Goal: Transaction & Acquisition: Purchase product/service

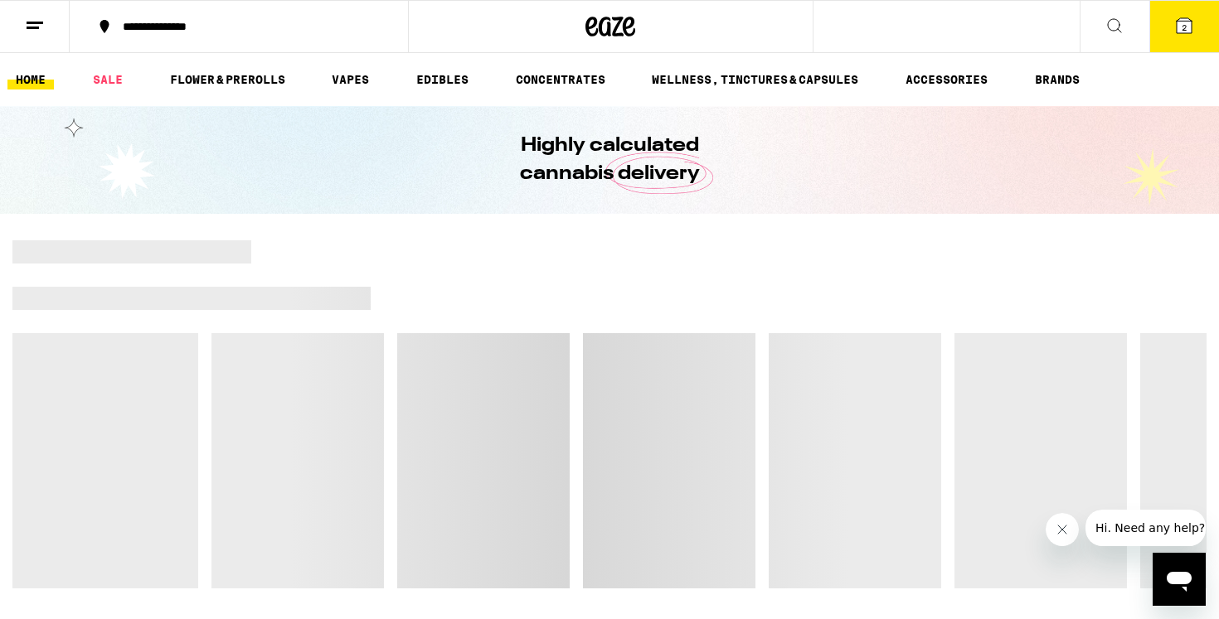
click at [1190, 42] on button "2" at bounding box center [1184, 26] width 70 height 51
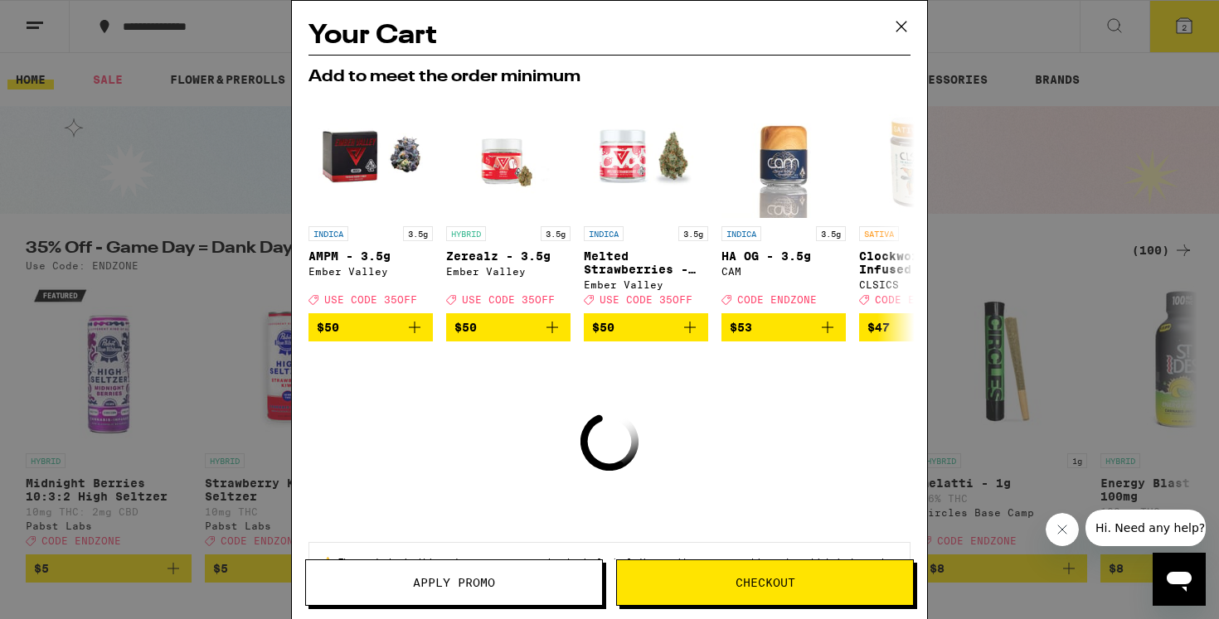
click at [902, 23] on icon at bounding box center [901, 26] width 25 height 25
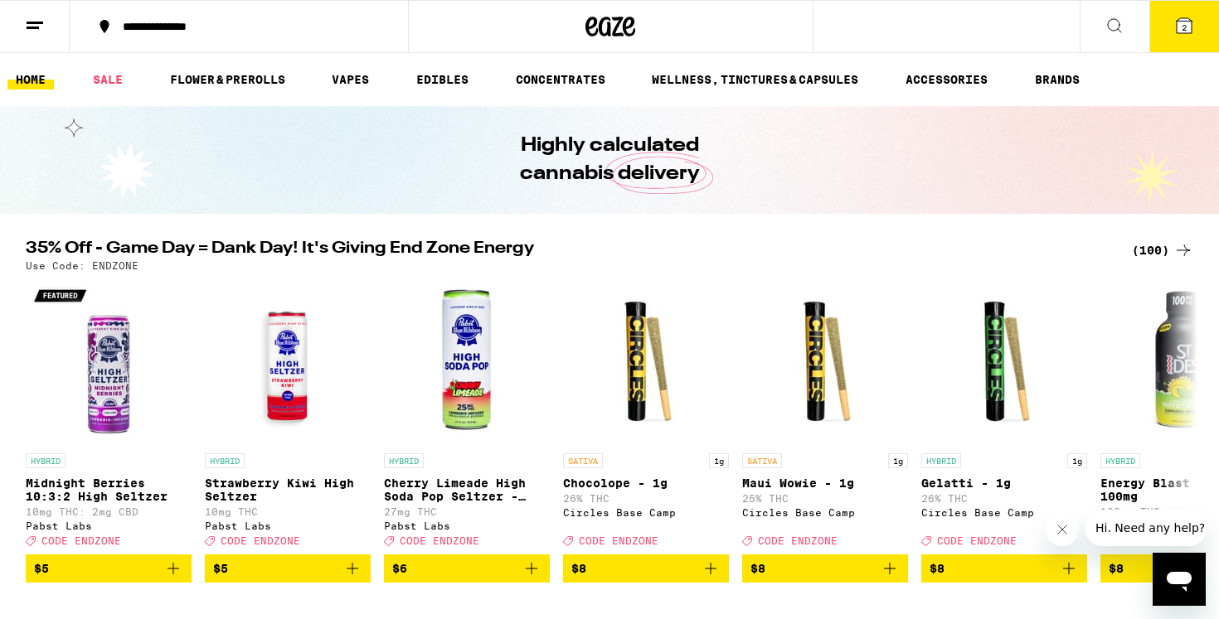
click at [596, 31] on icon at bounding box center [591, 27] width 12 height 20
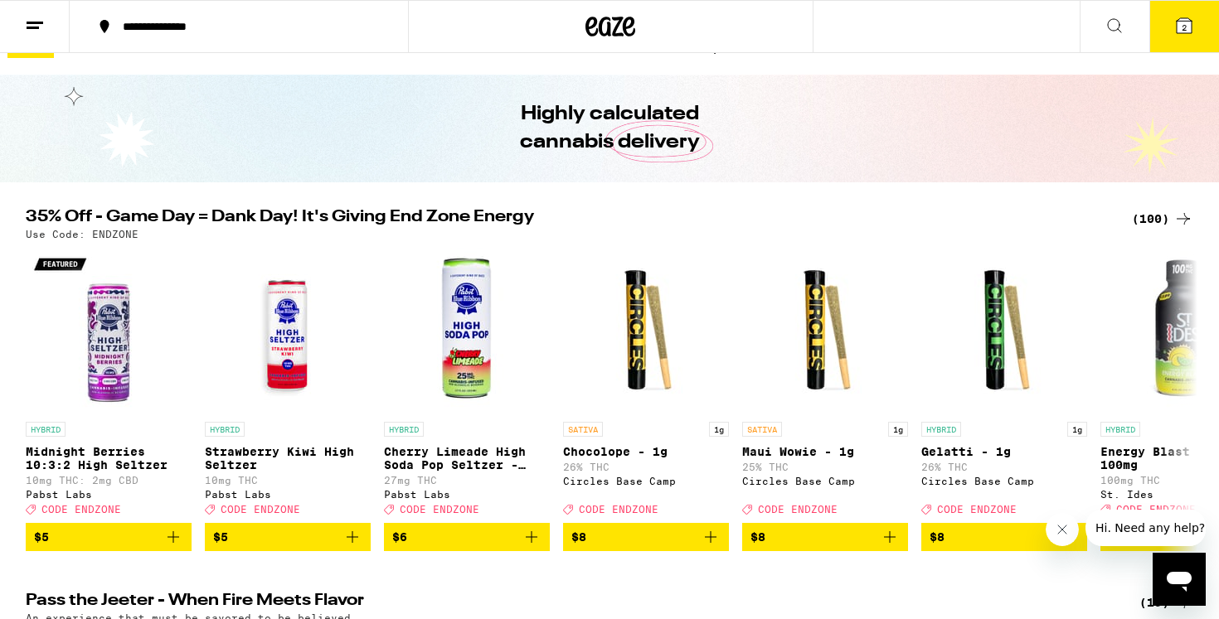
scroll to position [36, 0]
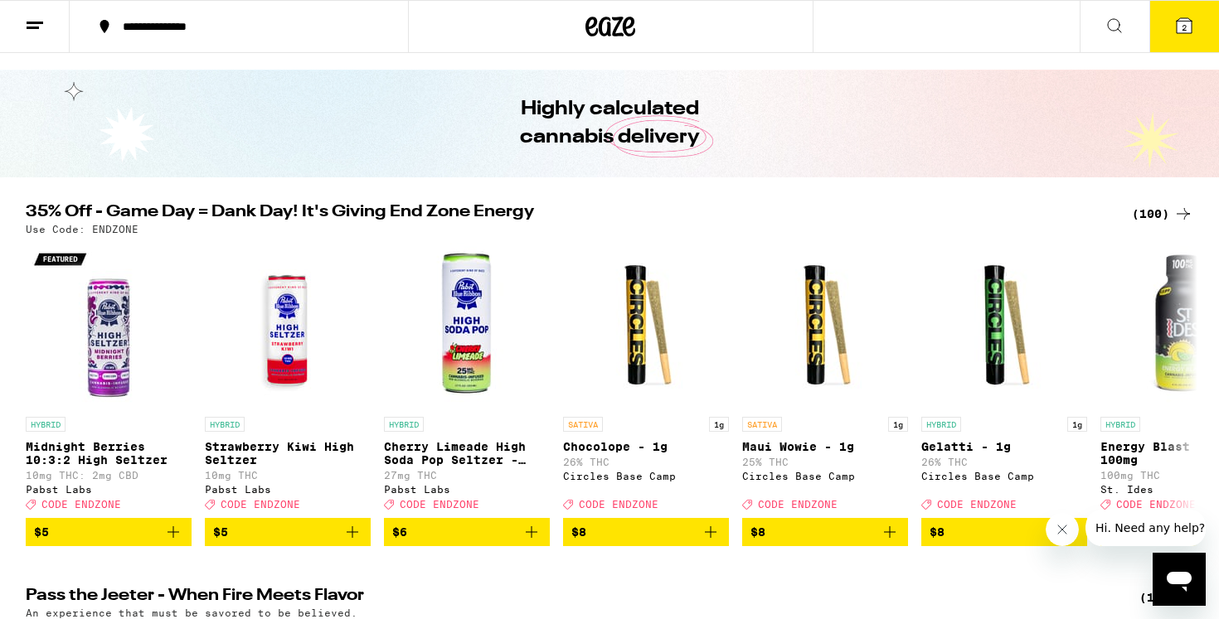
click at [1172, 215] on div "(100)" at bounding box center [1162, 214] width 61 height 20
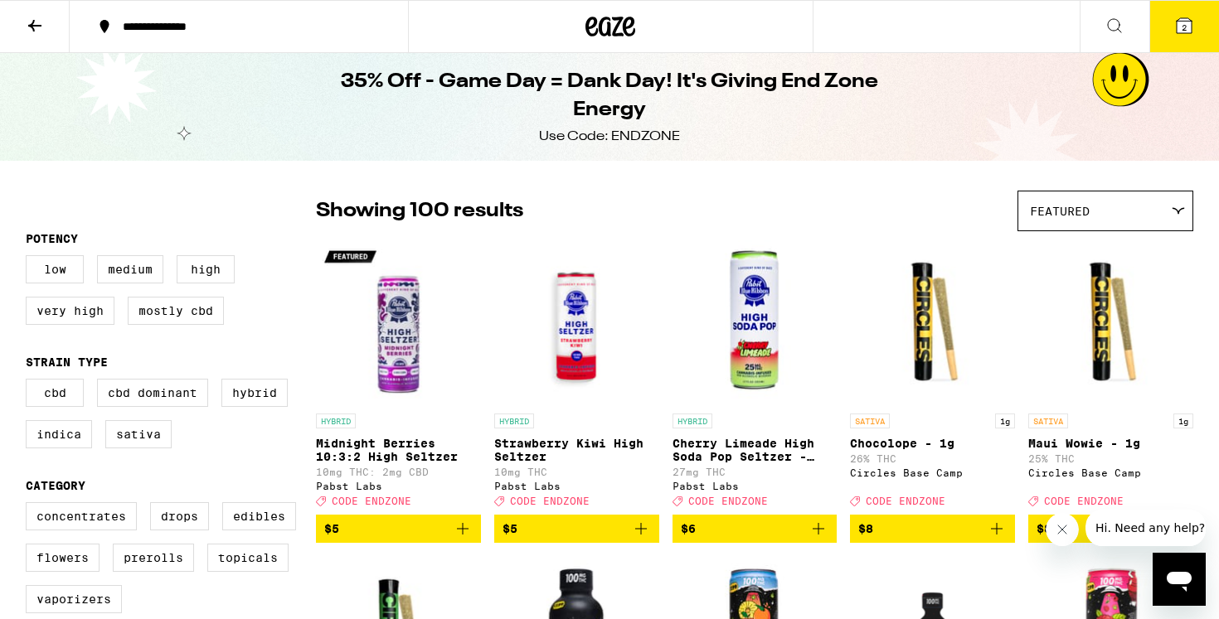
click at [605, 37] on icon at bounding box center [610, 27] width 50 height 30
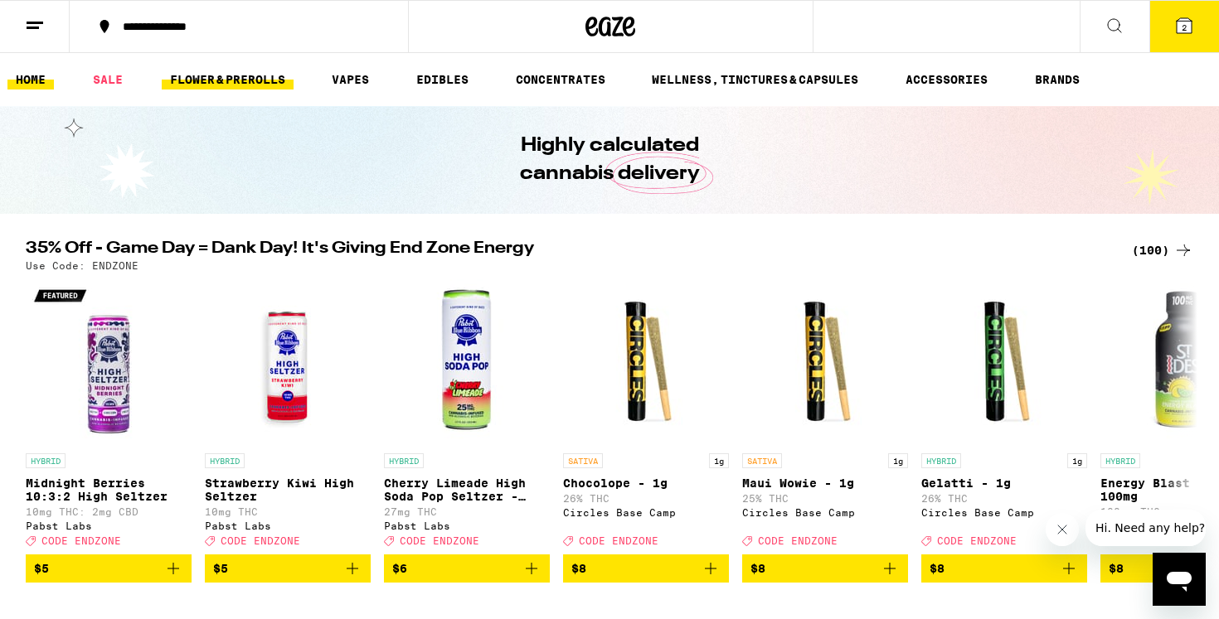
click at [263, 80] on link "FLOWER & PREROLLS" at bounding box center [228, 80] width 132 height 20
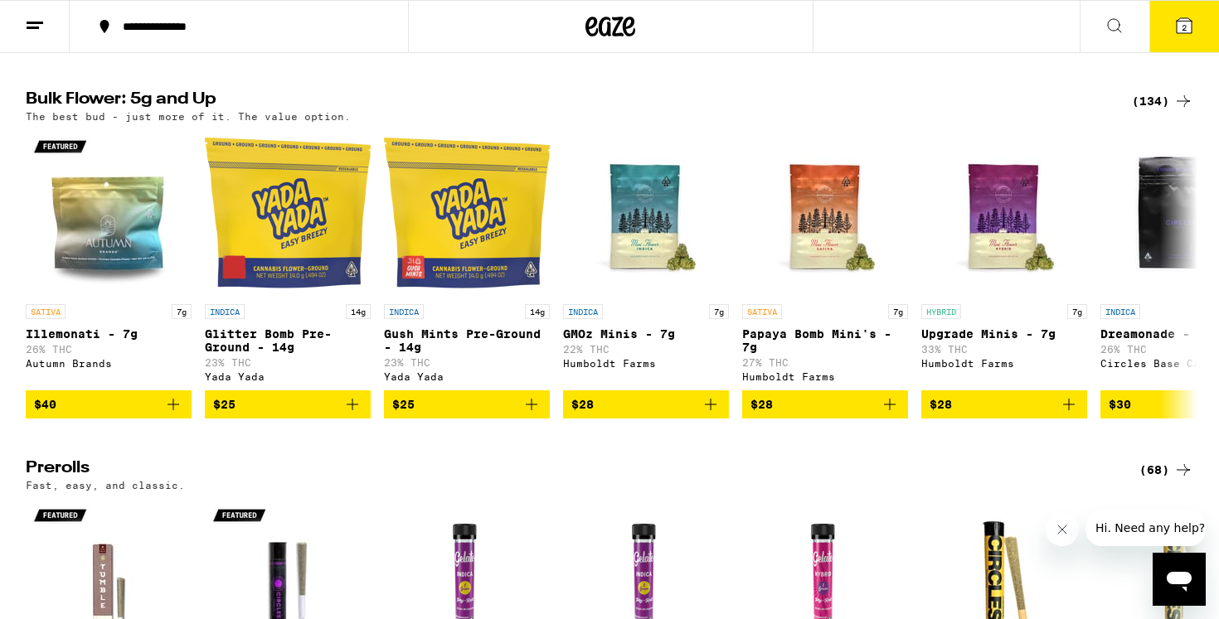
scroll to position [511, 0]
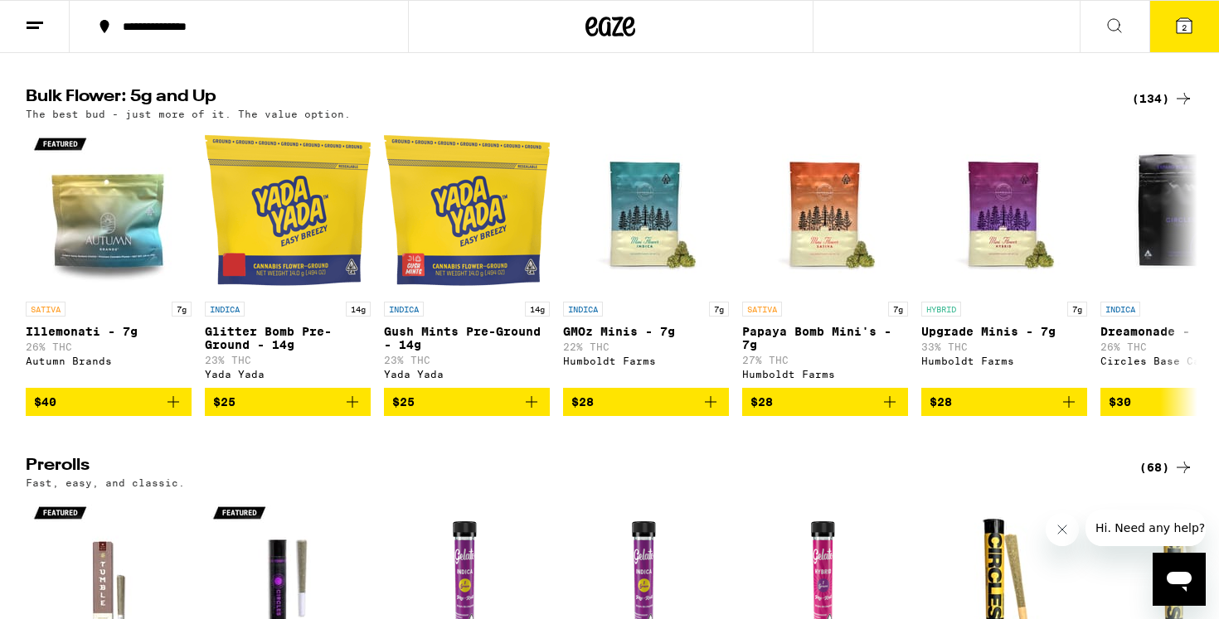
click at [1157, 107] on div "(134)" at bounding box center [1162, 99] width 61 height 20
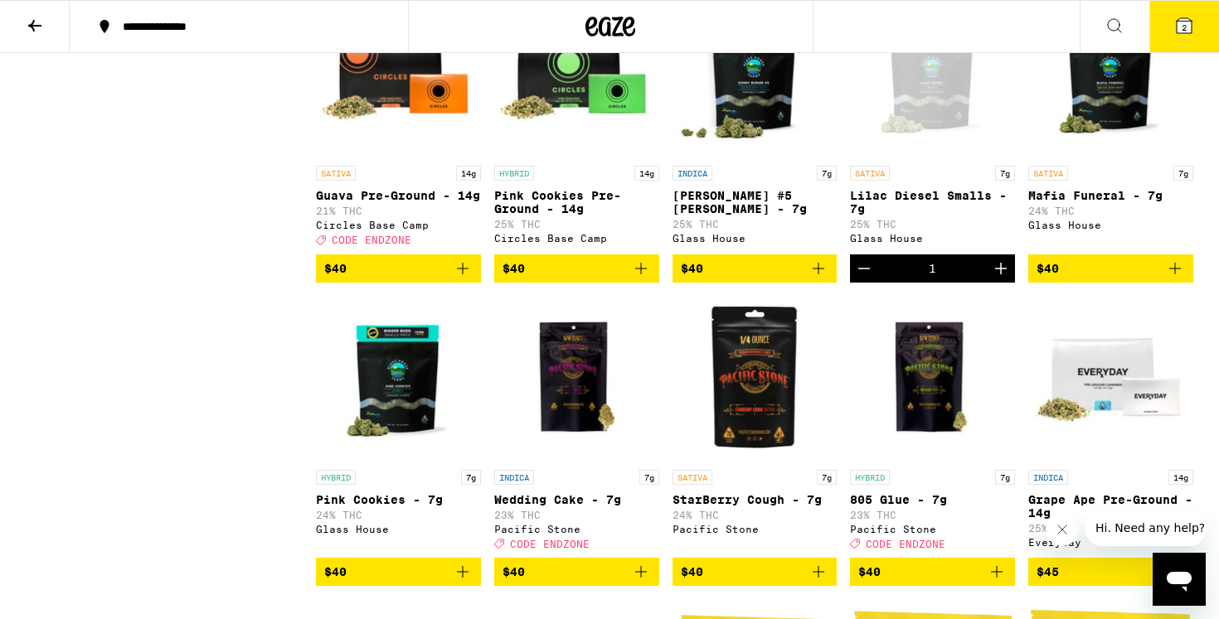
scroll to position [1742, 0]
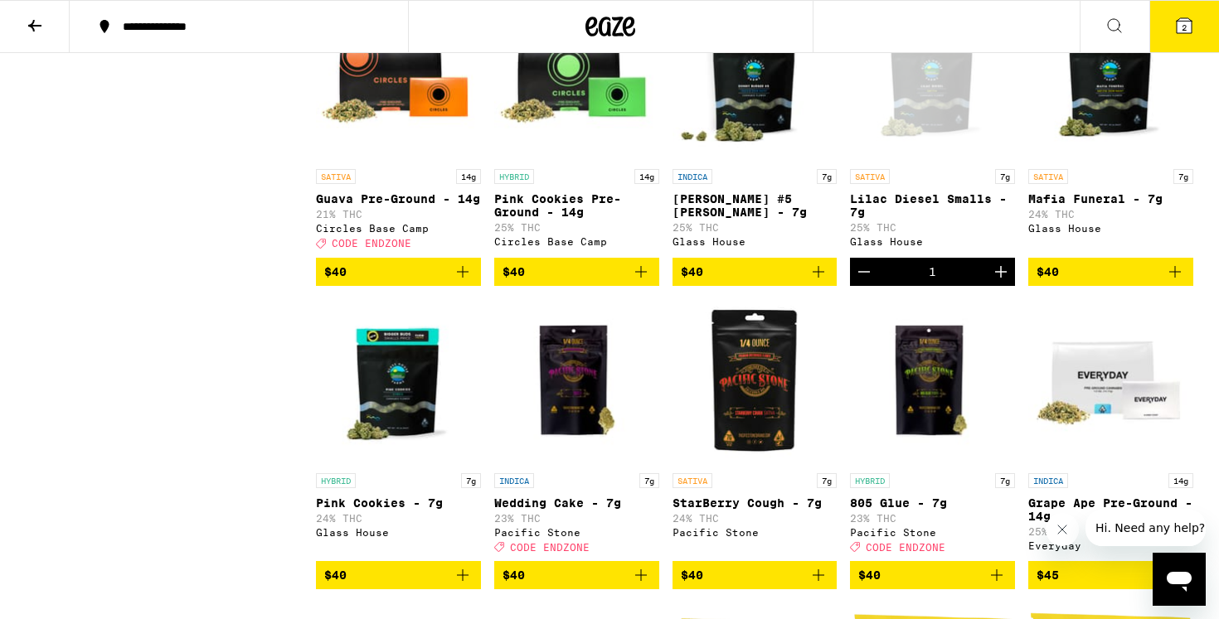
click at [869, 282] on icon "Decrement" at bounding box center [864, 272] width 20 height 20
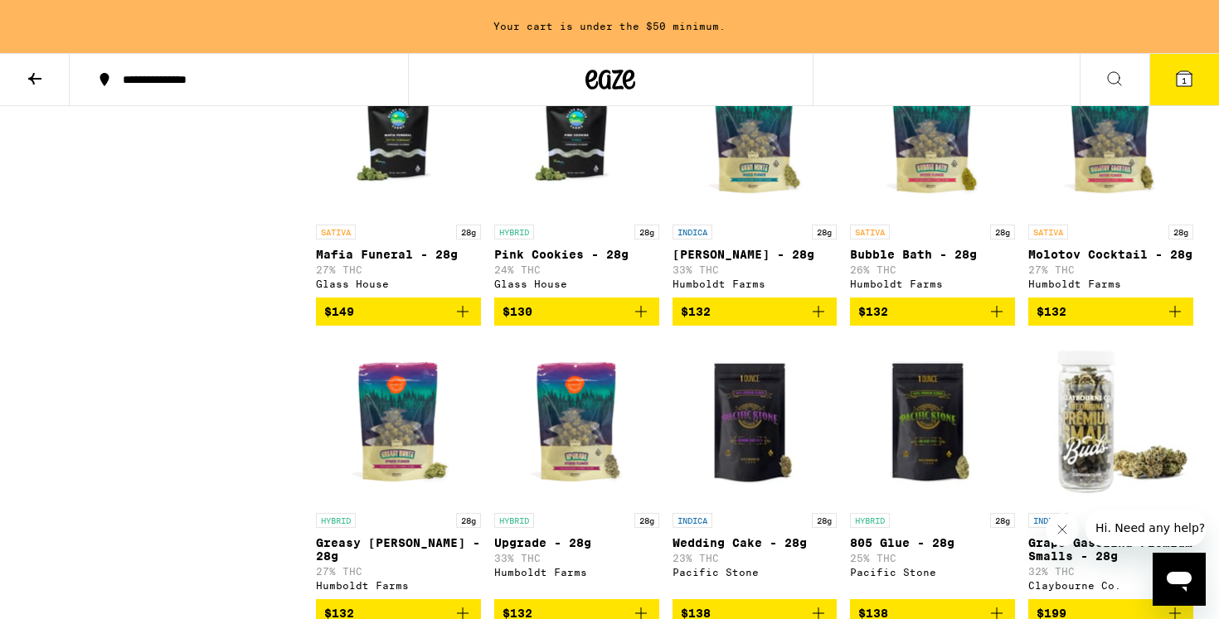
scroll to position [7364, 0]
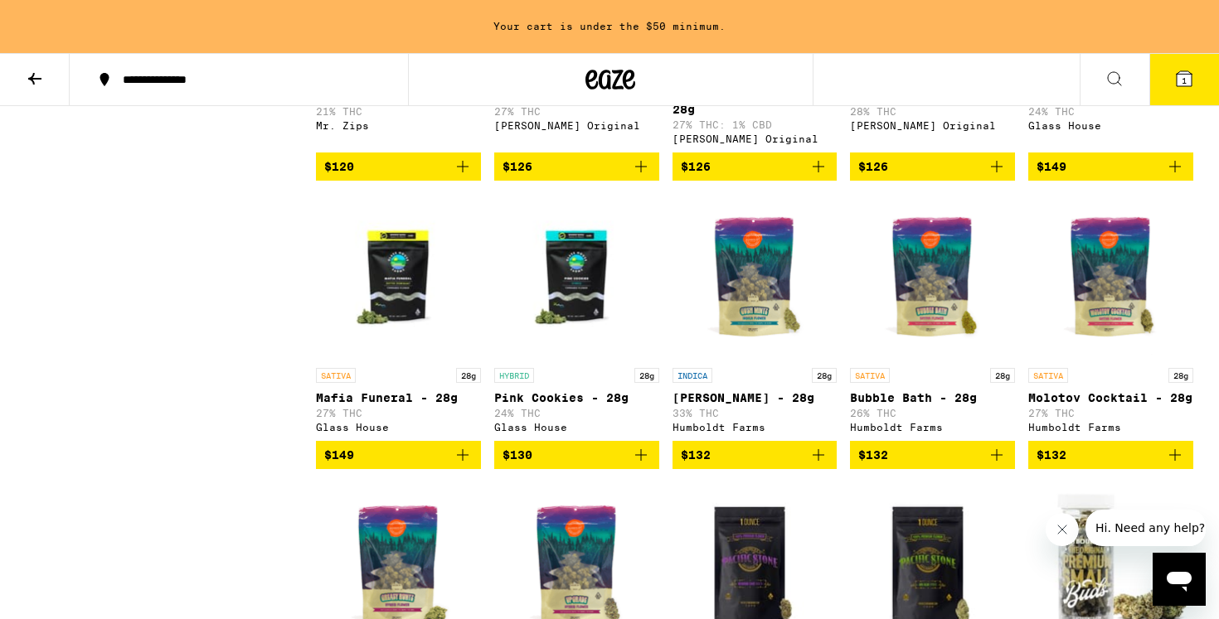
click at [1186, 80] on span "1" at bounding box center [1183, 80] width 5 height 10
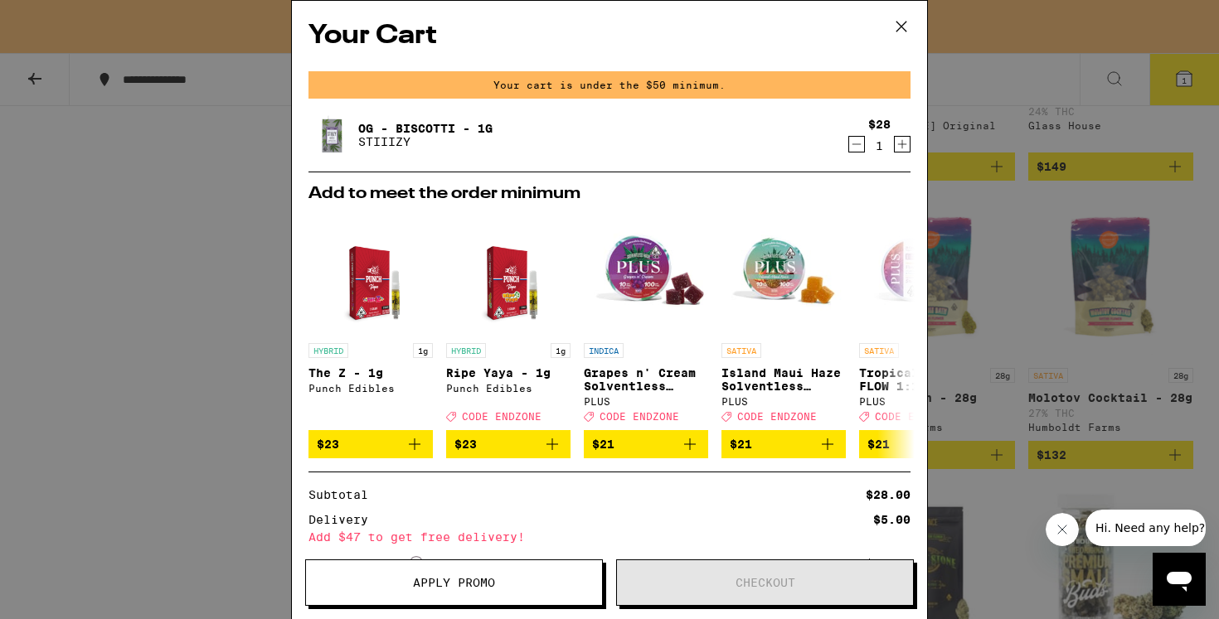
click at [408, 124] on link "OG - Biscotti - 1g" at bounding box center [425, 128] width 134 height 13
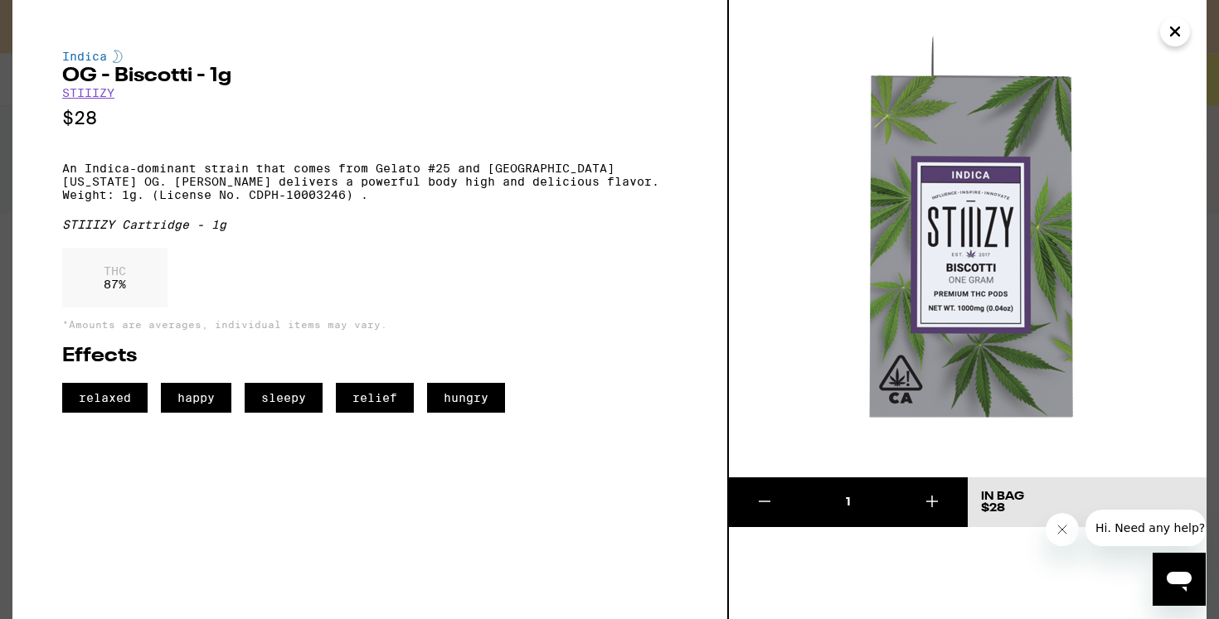
click at [1180, 39] on icon "Close" at bounding box center [1175, 31] width 20 height 25
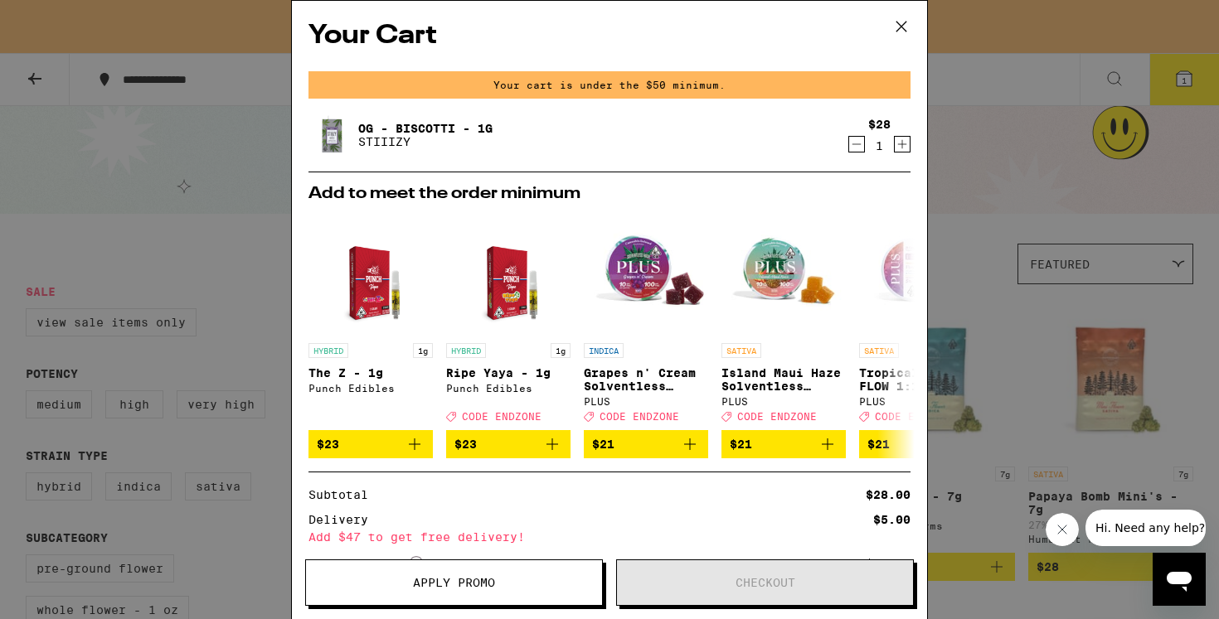
click at [906, 32] on icon at bounding box center [901, 26] width 25 height 25
